Goal: Use online tool/utility: Utilize a website feature to perform a specific function

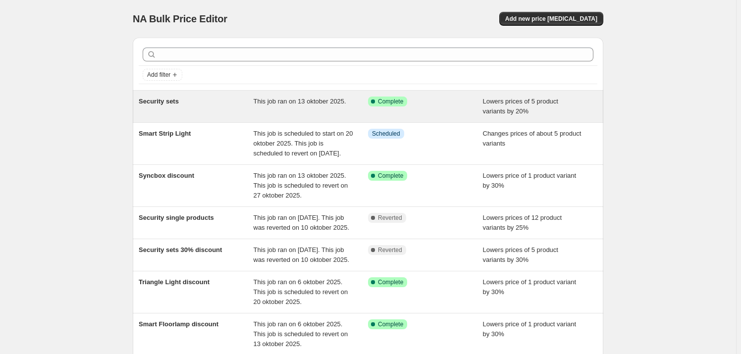
click at [221, 103] on div "Security sets" at bounding box center [196, 107] width 115 height 20
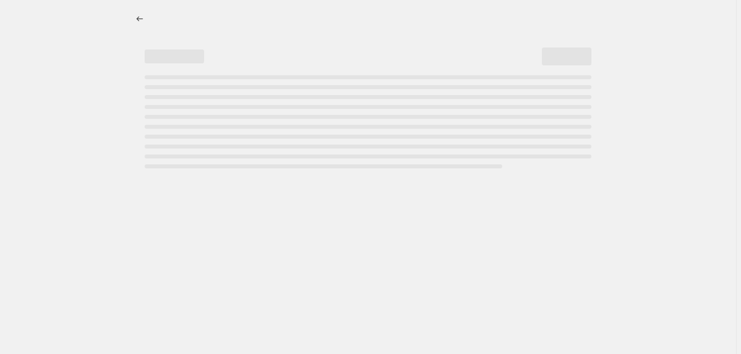
select select "percentage"
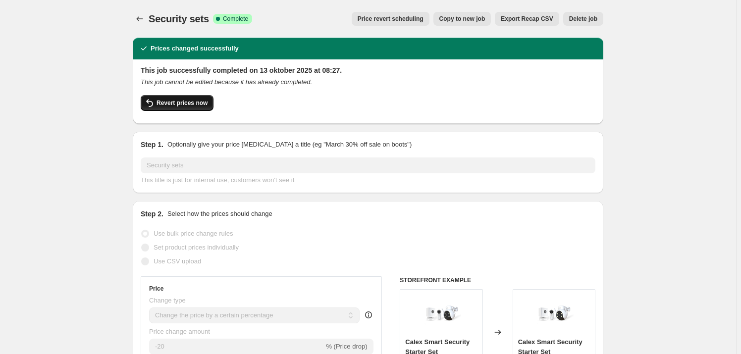
click at [186, 99] on span "Revert prices now" at bounding box center [182, 103] width 51 height 8
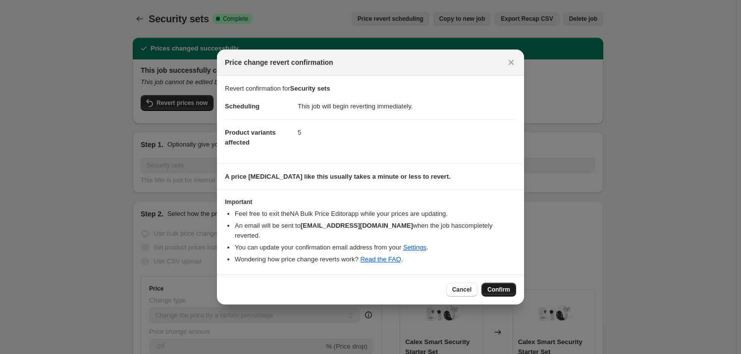
click at [492, 286] on span "Confirm" at bounding box center [498, 290] width 23 height 8
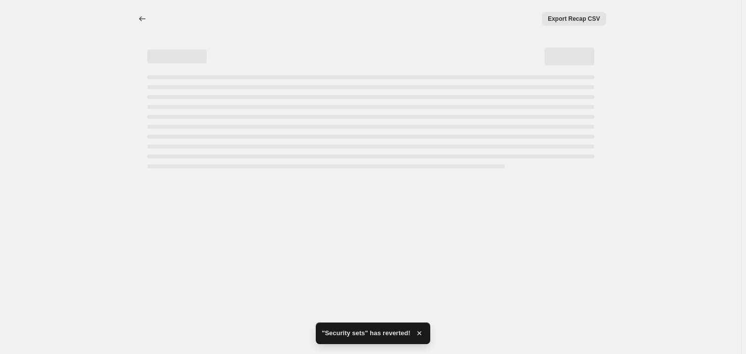
select select "percentage"
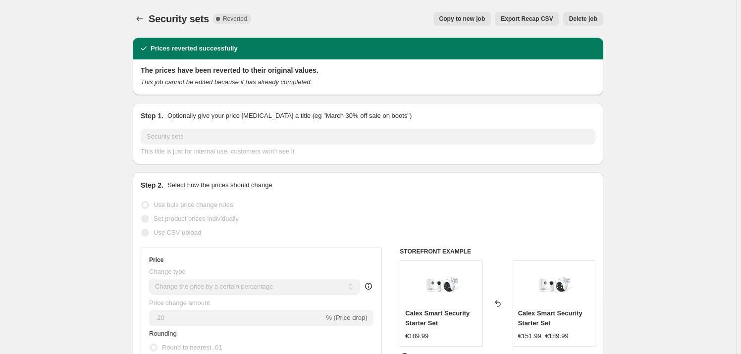
click at [475, 14] on button "Copy to new job" at bounding box center [462, 19] width 58 height 14
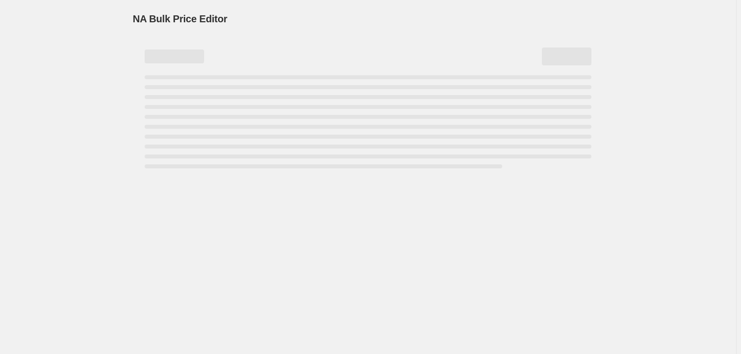
select select "percentage"
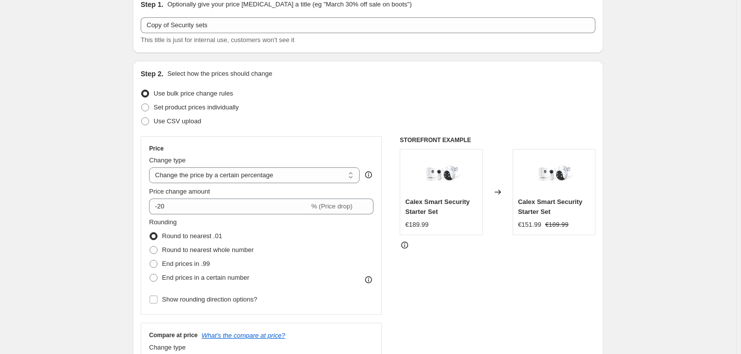
scroll to position [90, 0]
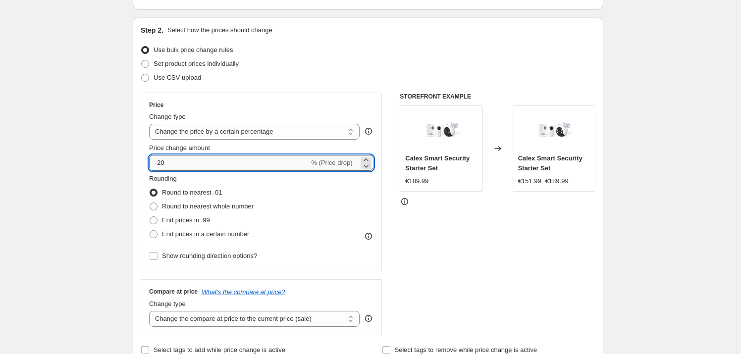
click at [162, 161] on input "-20" at bounding box center [229, 163] width 160 height 16
type input "-30"
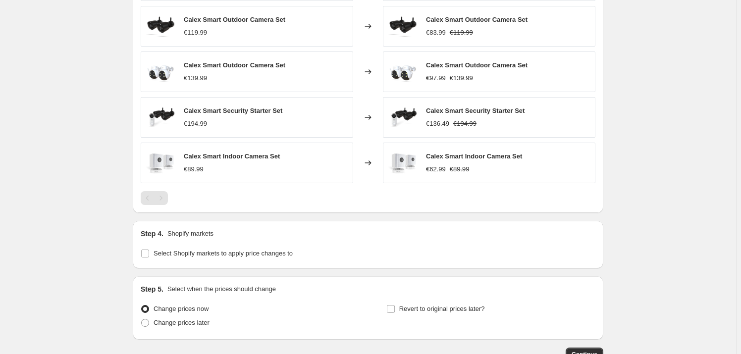
scroll to position [721, 0]
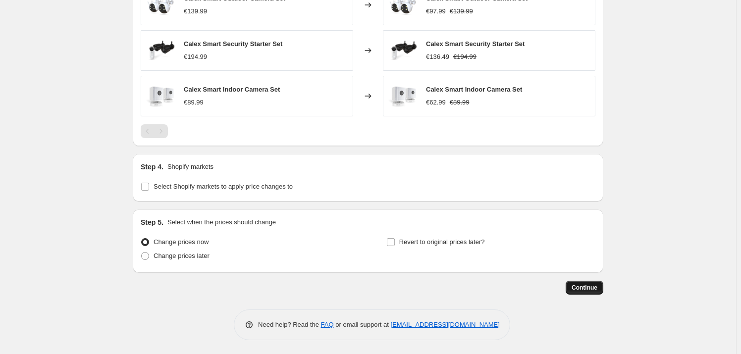
click at [582, 286] on span "Continue" at bounding box center [585, 288] width 26 height 8
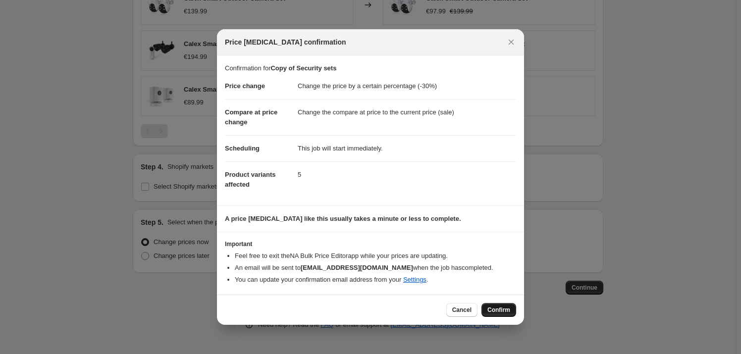
click at [495, 311] on span "Confirm" at bounding box center [498, 310] width 23 height 8
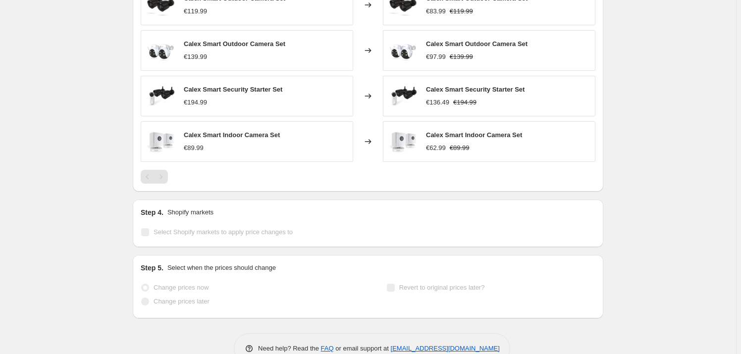
select select "percentage"
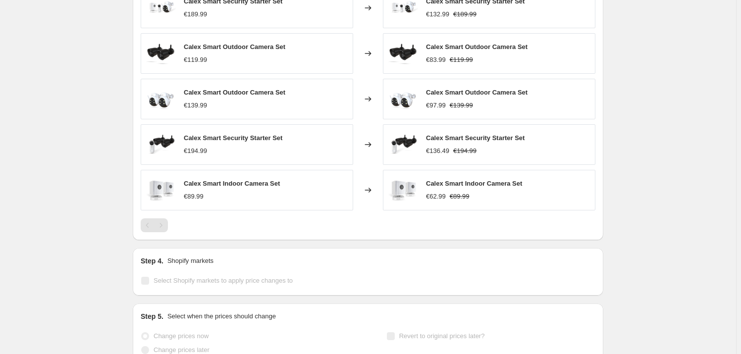
scroll to position [0, 0]
